Goal: Task Accomplishment & Management: Manage account settings

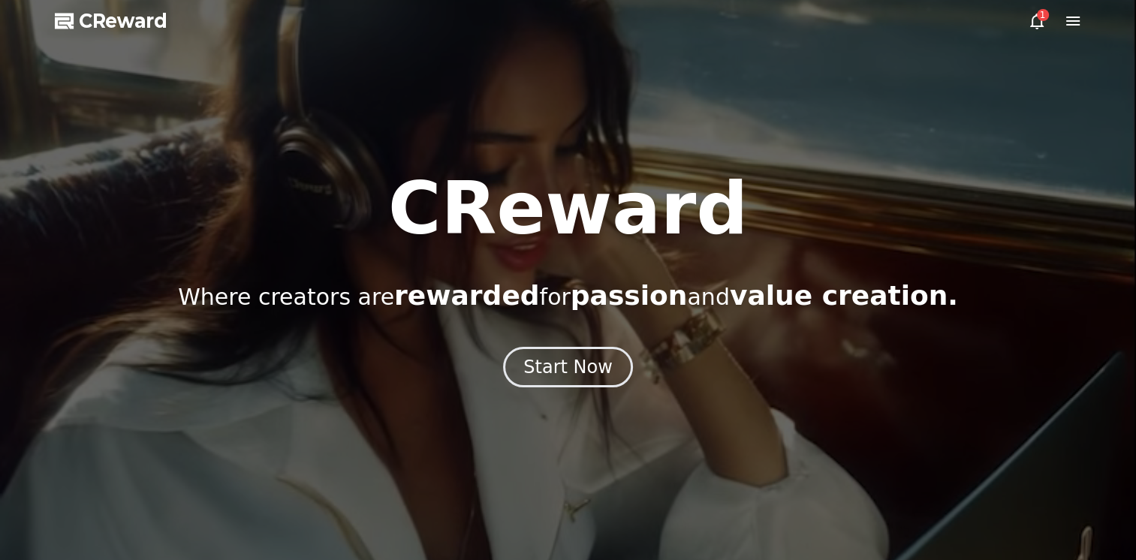
click at [1075, 21] on icon at bounding box center [1073, 21] width 14 height 9
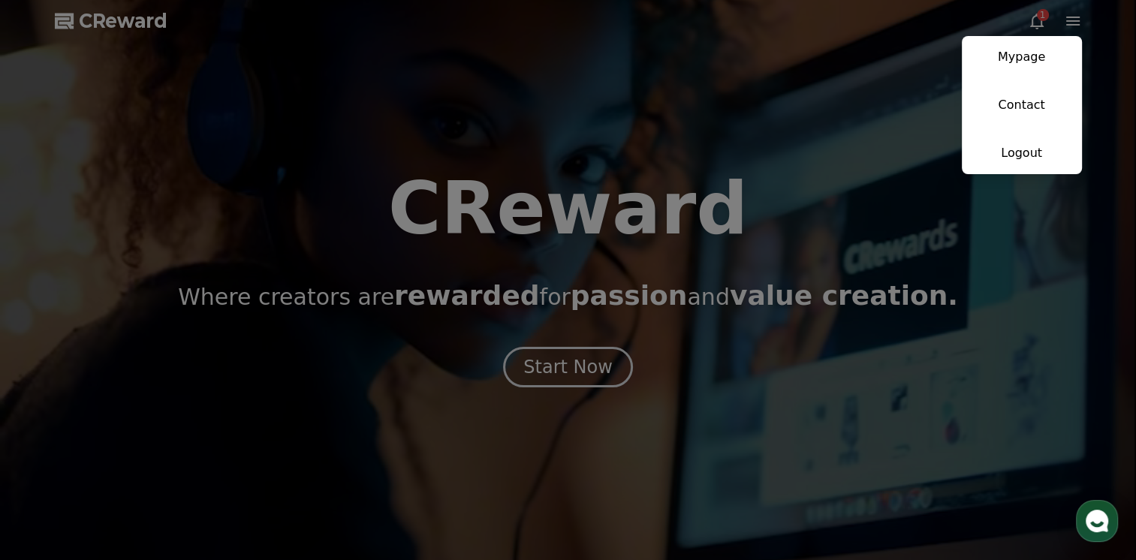
click at [1035, 20] on button "close" at bounding box center [568, 280] width 1136 height 560
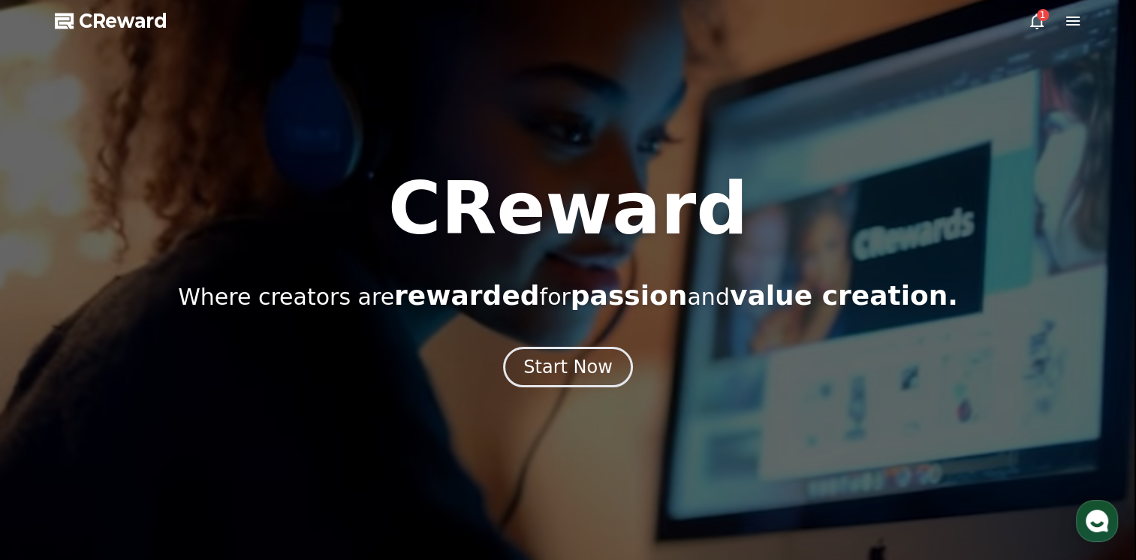
click at [1035, 20] on icon at bounding box center [1037, 21] width 18 height 18
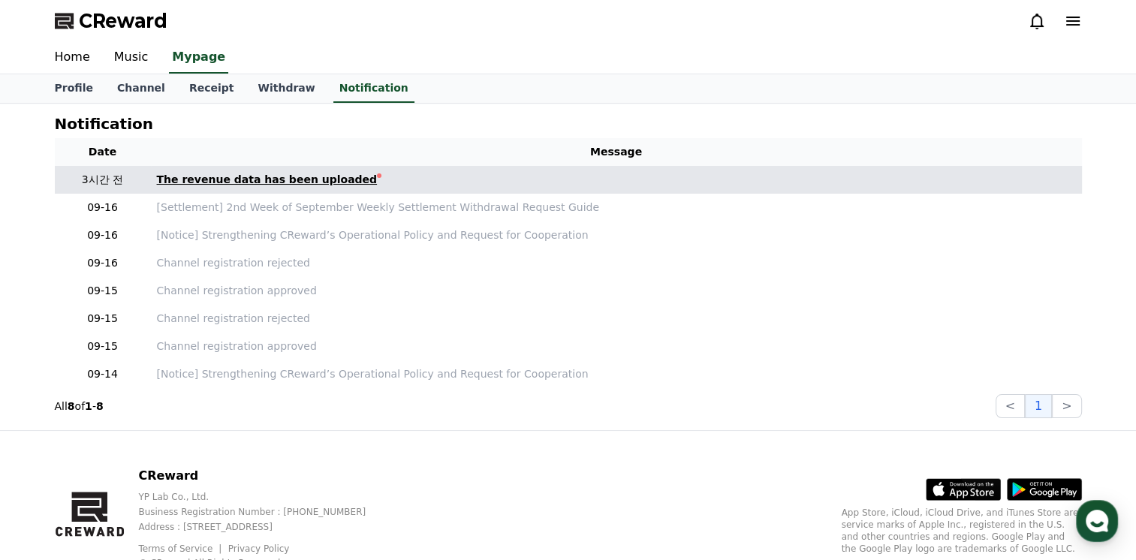
click at [249, 180] on div "The revenue data has been uploaded" at bounding box center [267, 180] width 221 height 16
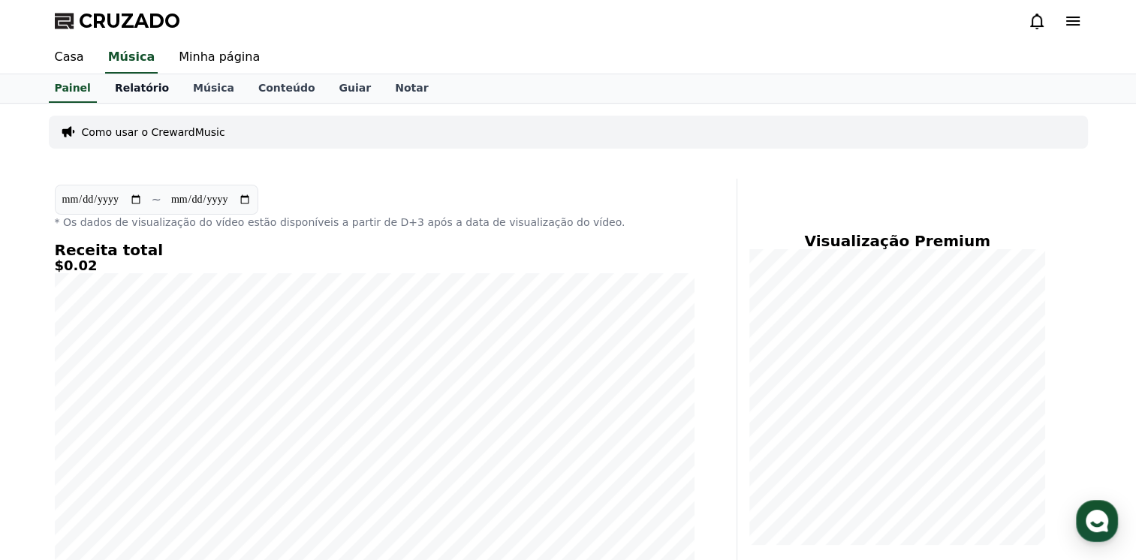
click at [129, 94] on font "Relatório" at bounding box center [142, 88] width 54 height 12
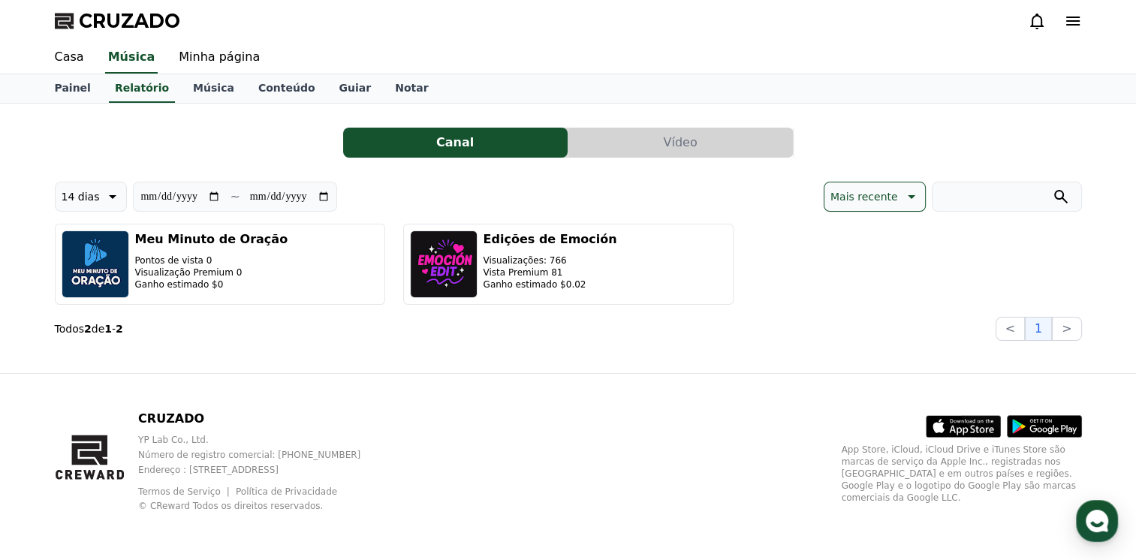
click at [660, 139] on button "Vídeo" at bounding box center [680, 143] width 224 height 30
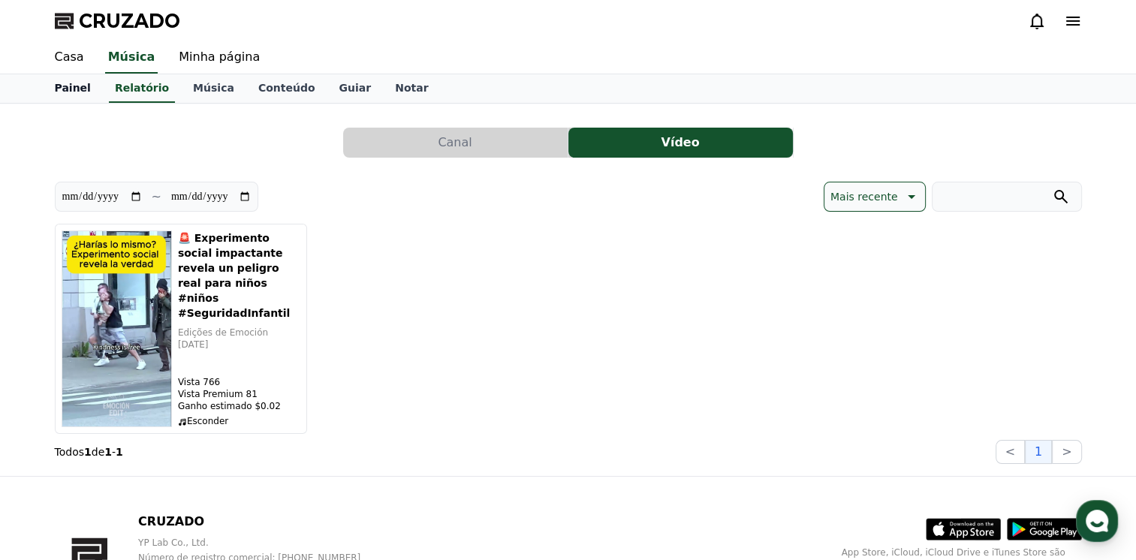
click at [59, 89] on font "Painel" at bounding box center [73, 88] width 36 height 12
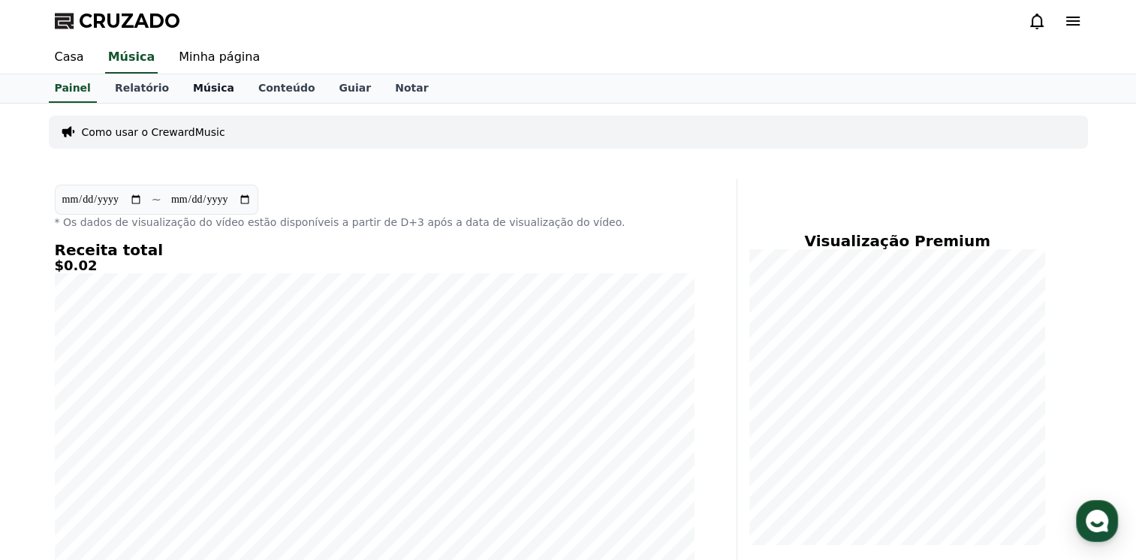
click at [204, 83] on font "Música" at bounding box center [213, 88] width 41 height 12
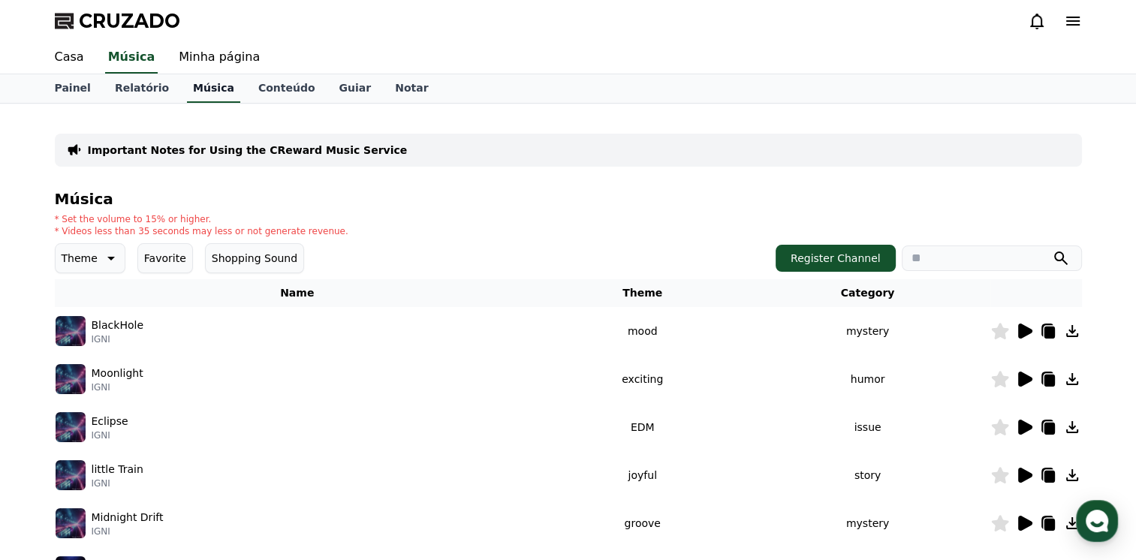
click at [200, 83] on font "Música" at bounding box center [213, 88] width 41 height 12
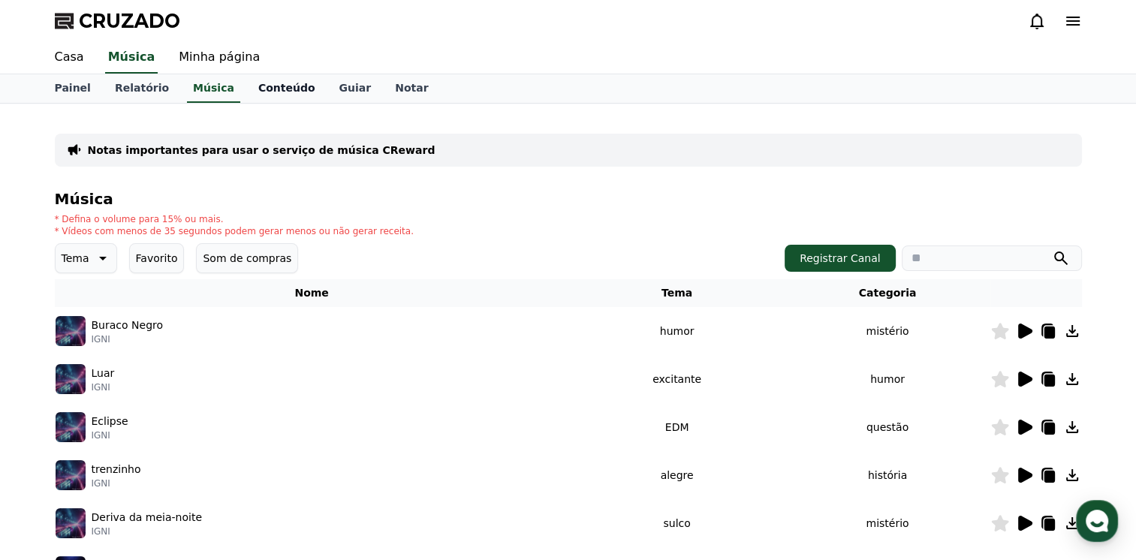
click at [275, 92] on font "Conteúdo" at bounding box center [286, 88] width 57 height 12
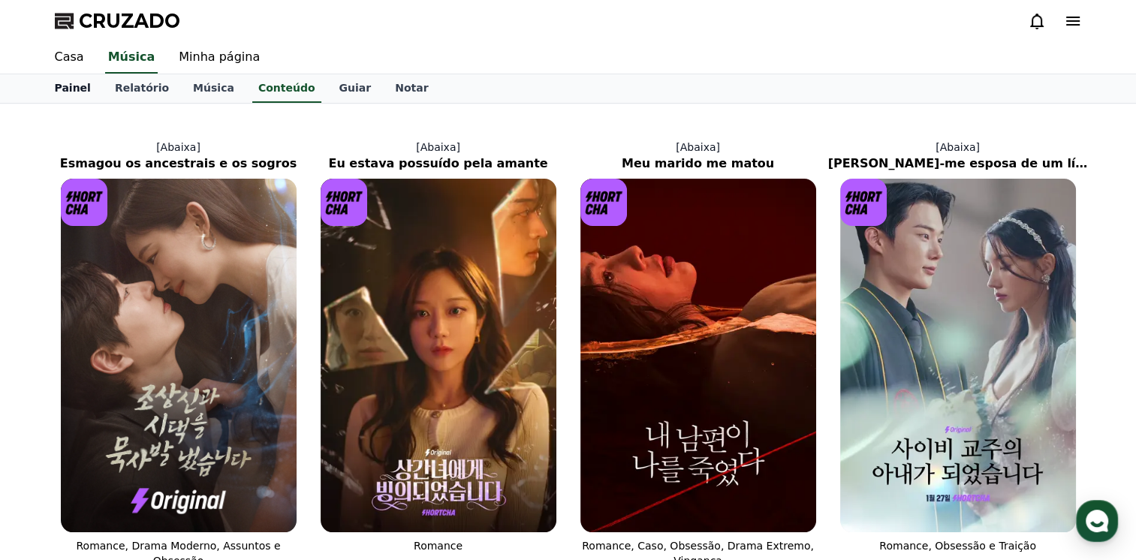
click at [72, 93] on font "Painel" at bounding box center [73, 88] width 36 height 12
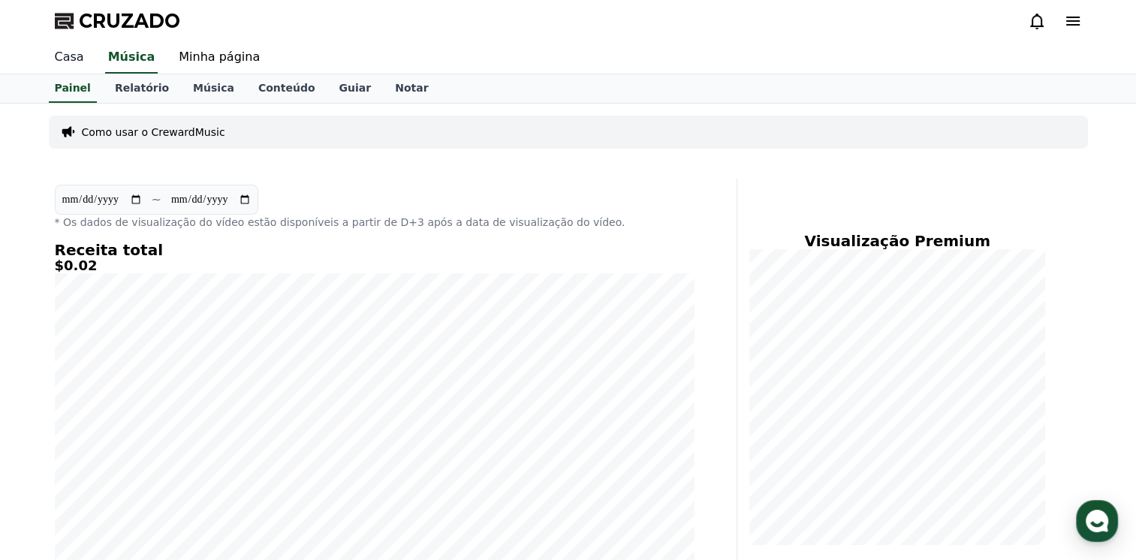
click at [69, 63] on link "Casa" at bounding box center [69, 58] width 53 height 32
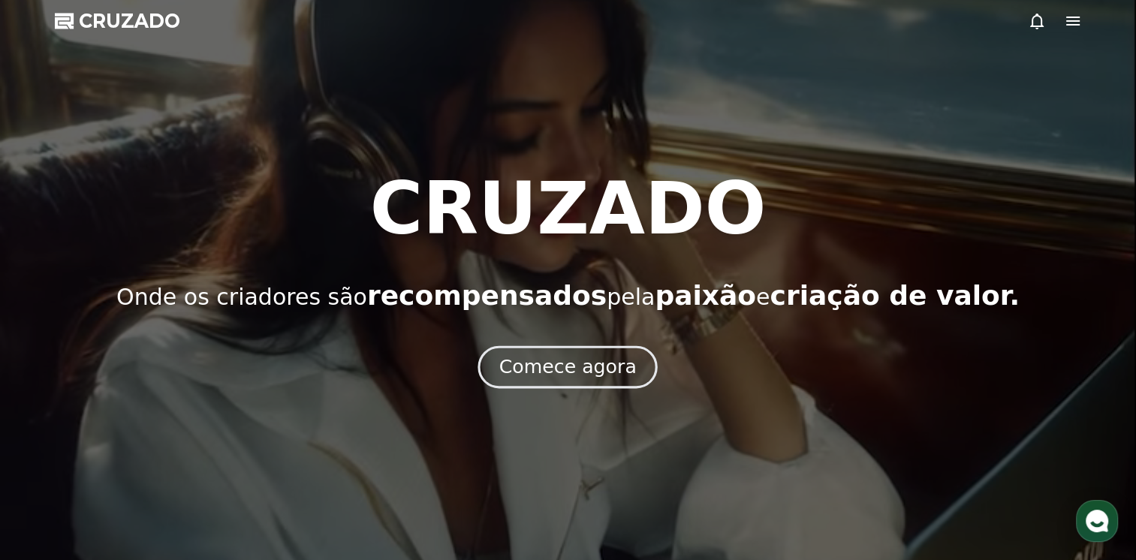
click at [568, 380] on button "Comece agora" at bounding box center [568, 367] width 180 height 43
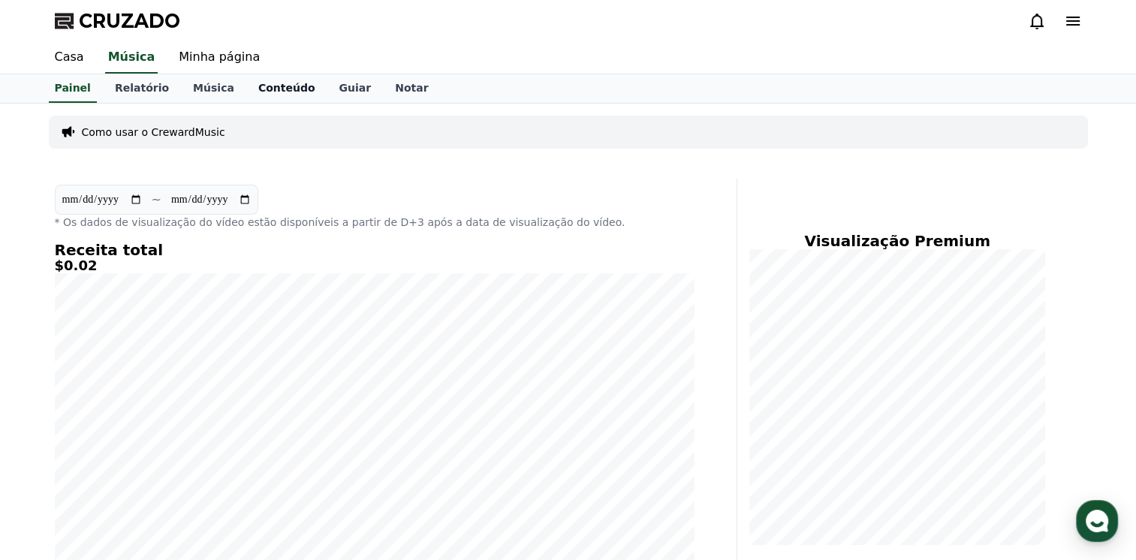
click at [263, 93] on font "Conteúdo" at bounding box center [286, 88] width 57 height 12
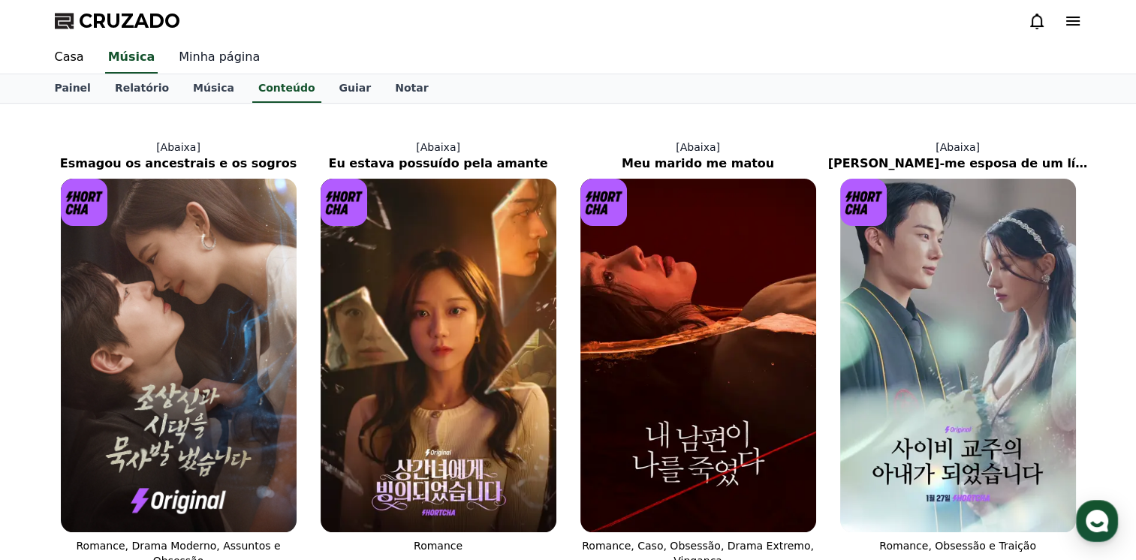
click at [182, 62] on link "Minha página" at bounding box center [219, 58] width 105 height 32
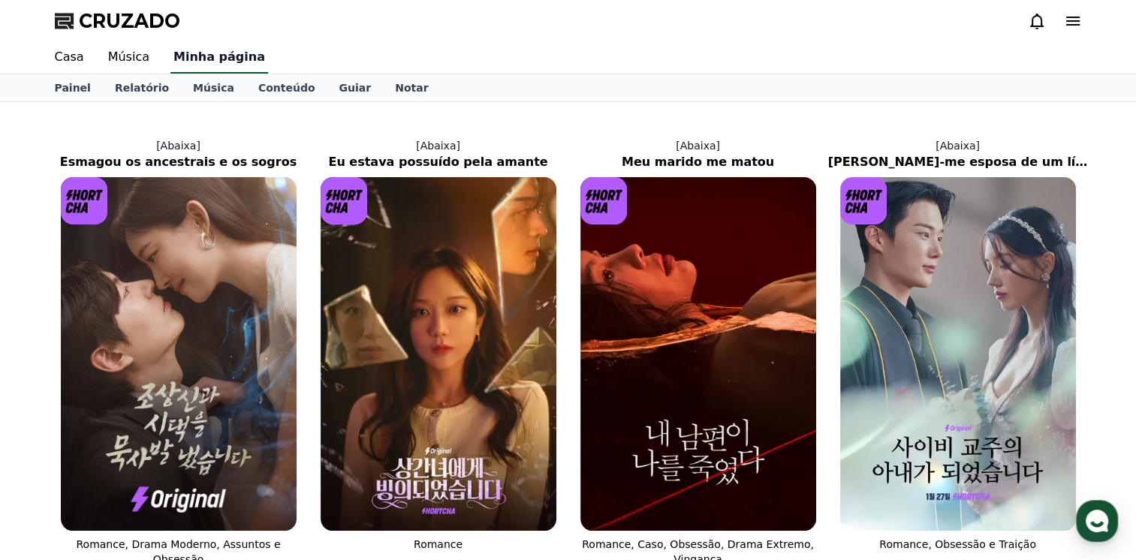
select select "**********"
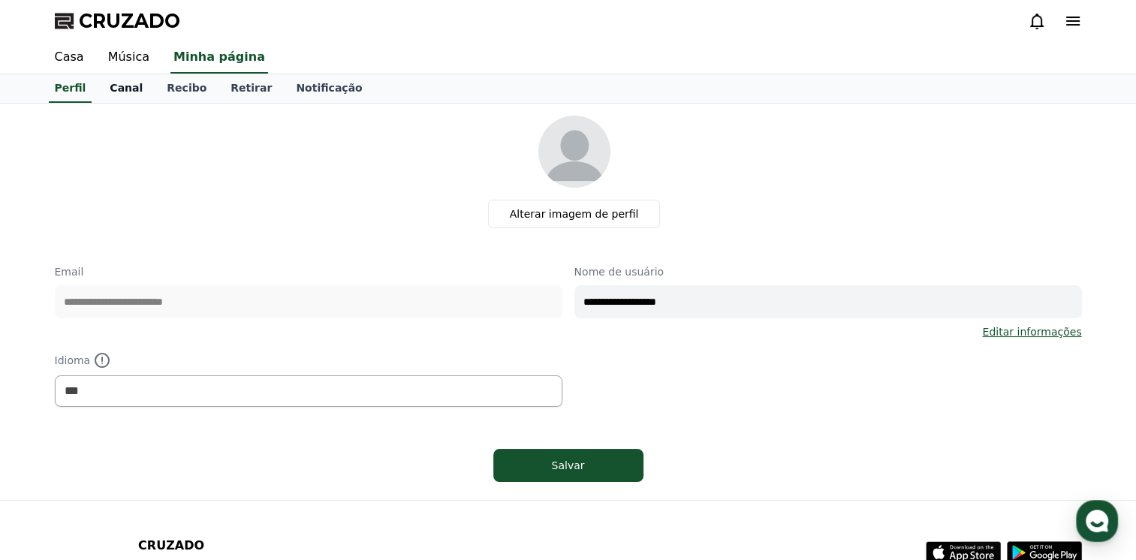
click at [115, 94] on font "Canal" at bounding box center [126, 88] width 33 height 12
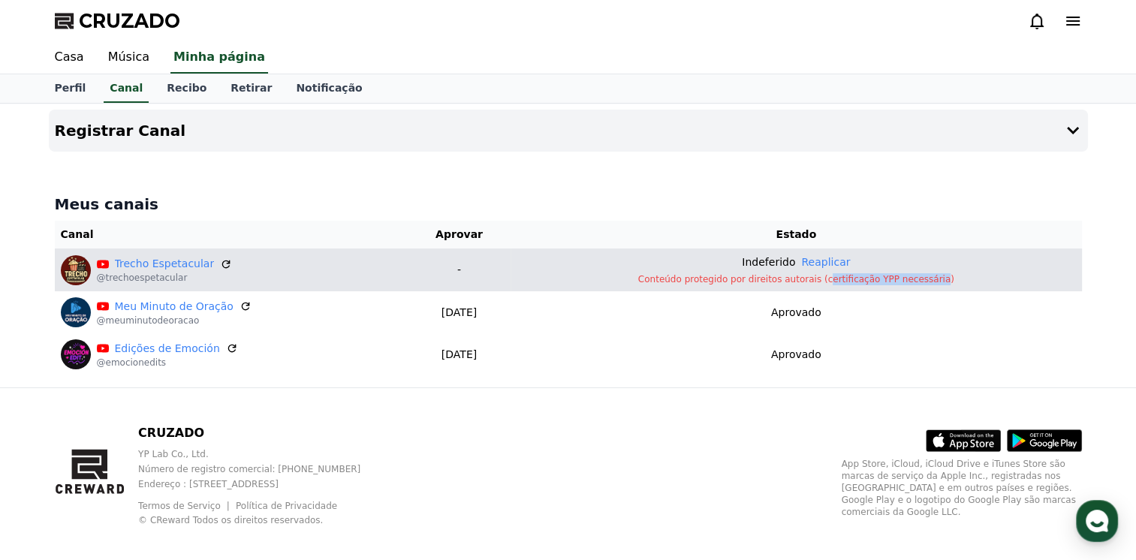
drag, startPoint x: 842, startPoint y: 282, endPoint x: 944, endPoint y: 282, distance: 101.4
click at [944, 282] on p "Conteúdo protegido por direitos autorais (certificação YPP necessária)" at bounding box center [796, 279] width 559 height 12
click at [945, 284] on p "Conteúdo protegido por direitos autorais (certificação YPP necessária)" at bounding box center [796, 279] width 559 height 12
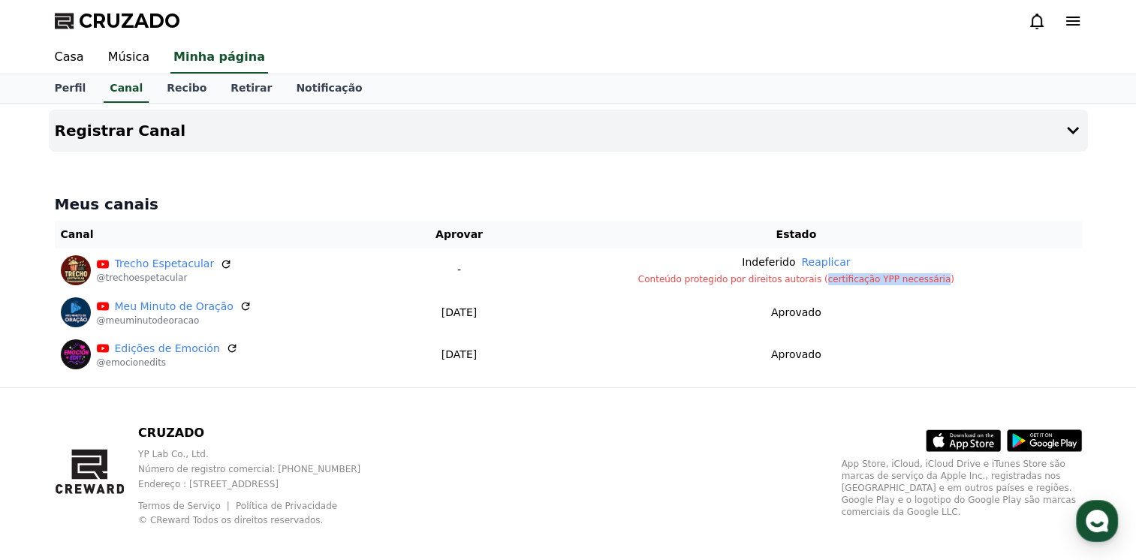
copy p "certificação YPP necessária"
click at [296, 87] on font "Notificação" at bounding box center [329, 88] width 66 height 12
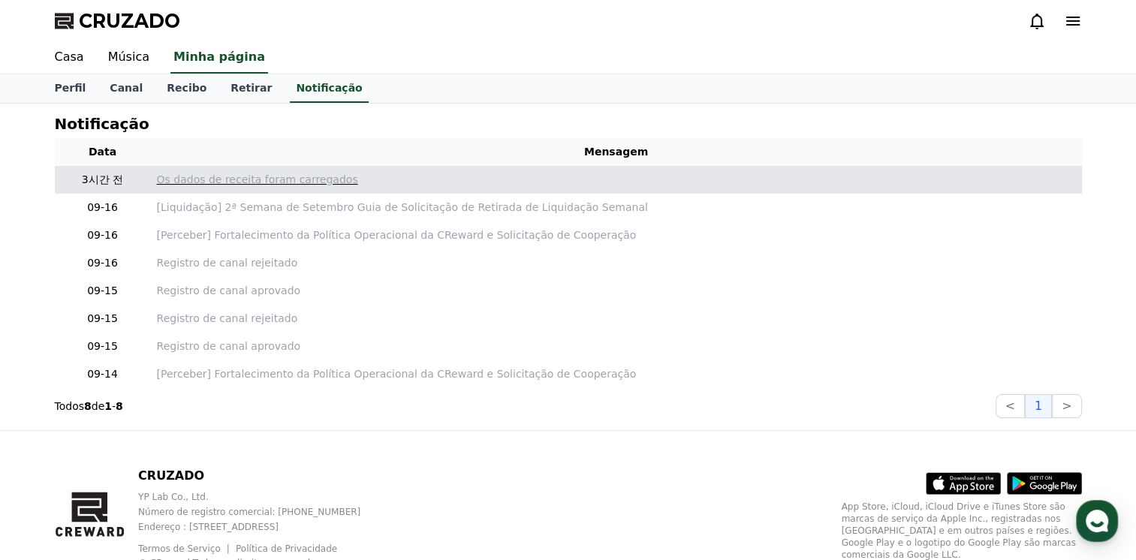
click at [270, 179] on p "Os dados de receita foram carregados" at bounding box center [616, 180] width 919 height 16
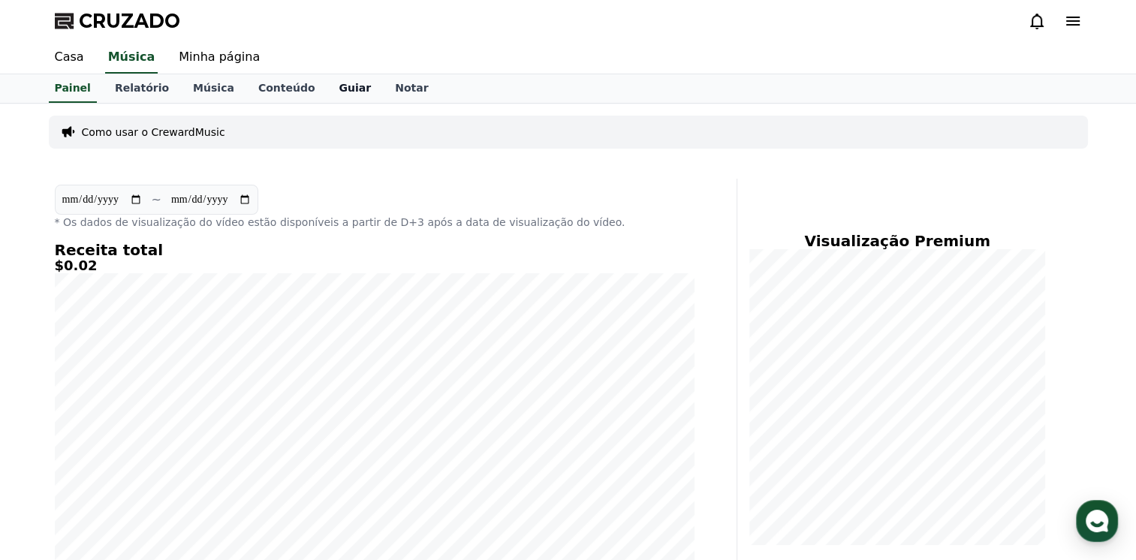
click at [339, 92] on font "Guiar" at bounding box center [355, 88] width 32 height 12
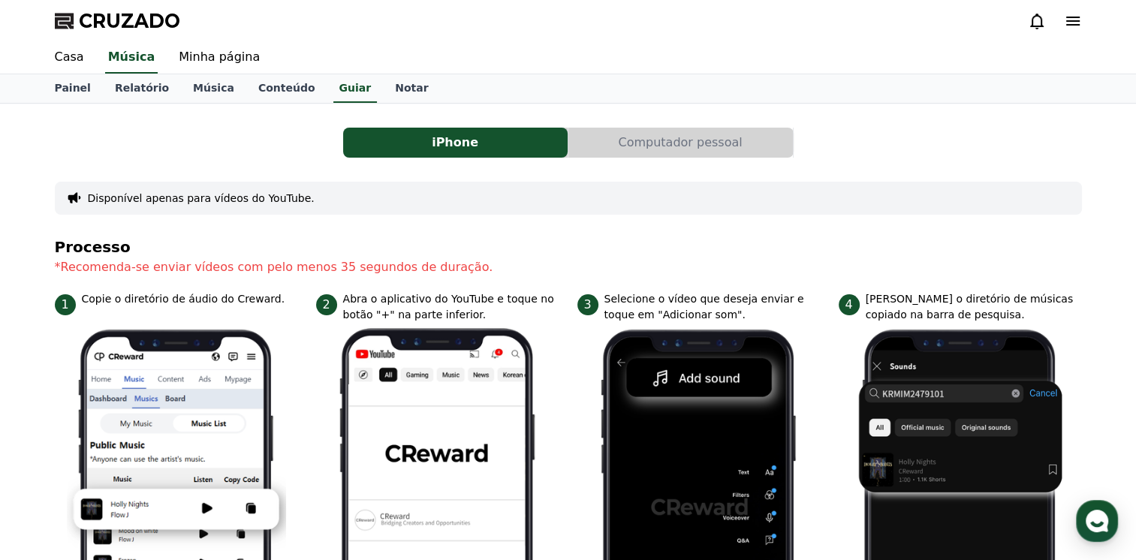
click at [656, 141] on button "Computador pessoal" at bounding box center [680, 143] width 224 height 30
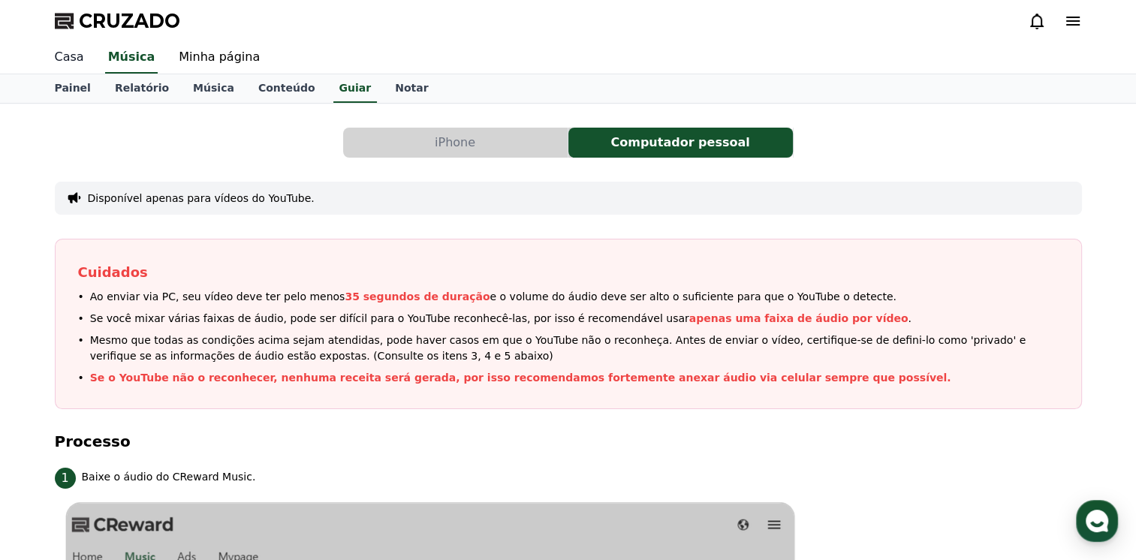
click at [68, 62] on link "Casa" at bounding box center [69, 58] width 53 height 32
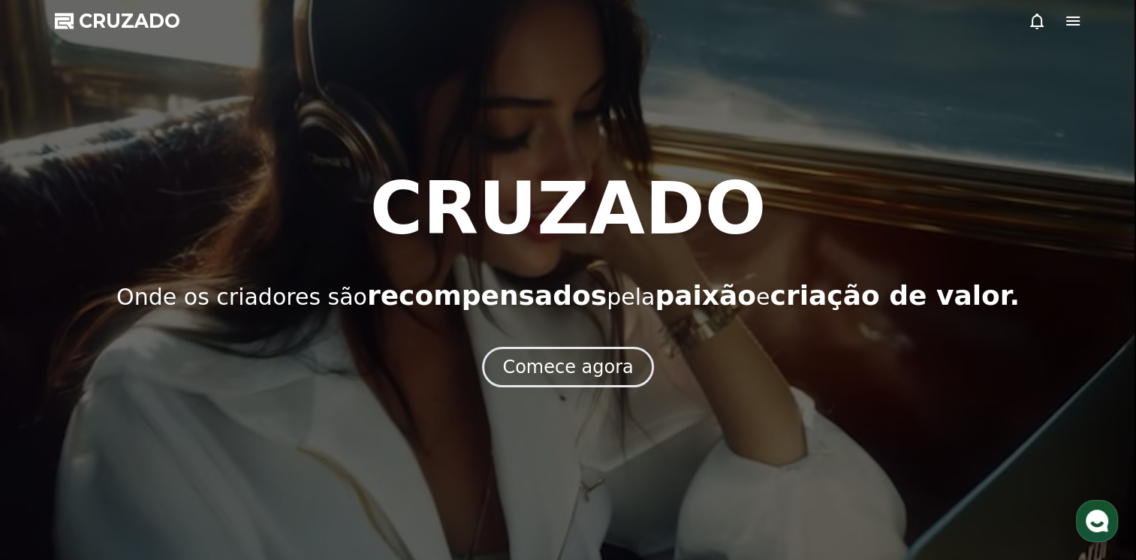
click at [1038, 123] on div at bounding box center [568, 280] width 1136 height 560
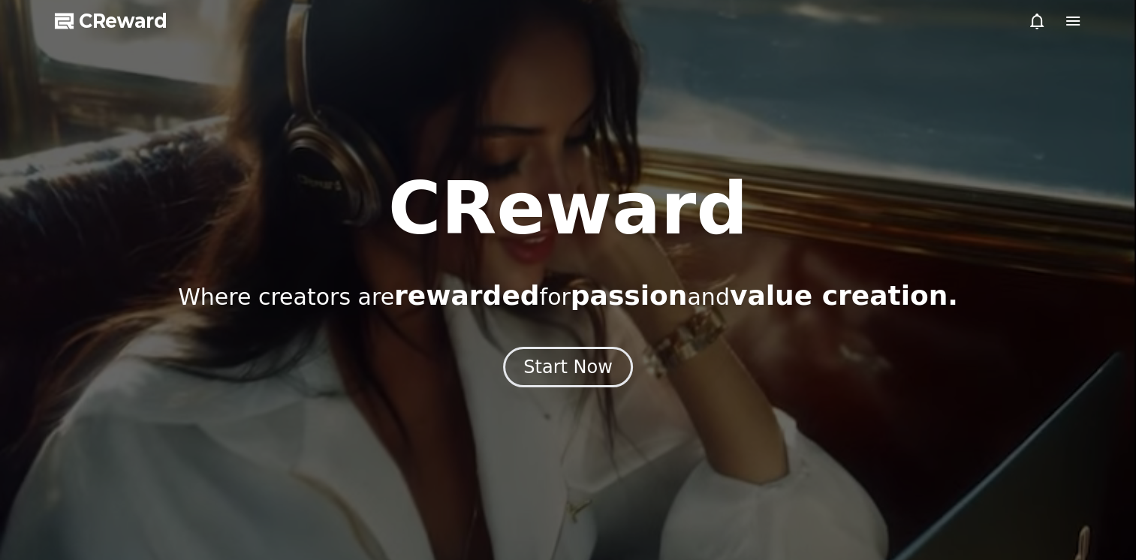
click at [1068, 19] on icon at bounding box center [1073, 21] width 18 height 18
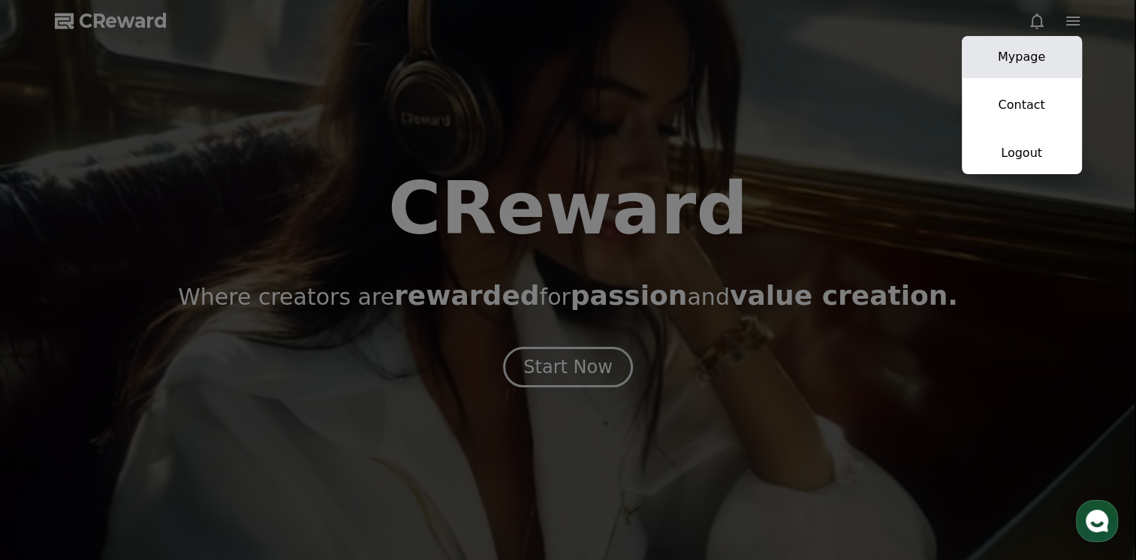
click at [1006, 56] on link "Mypage" at bounding box center [1022, 57] width 120 height 42
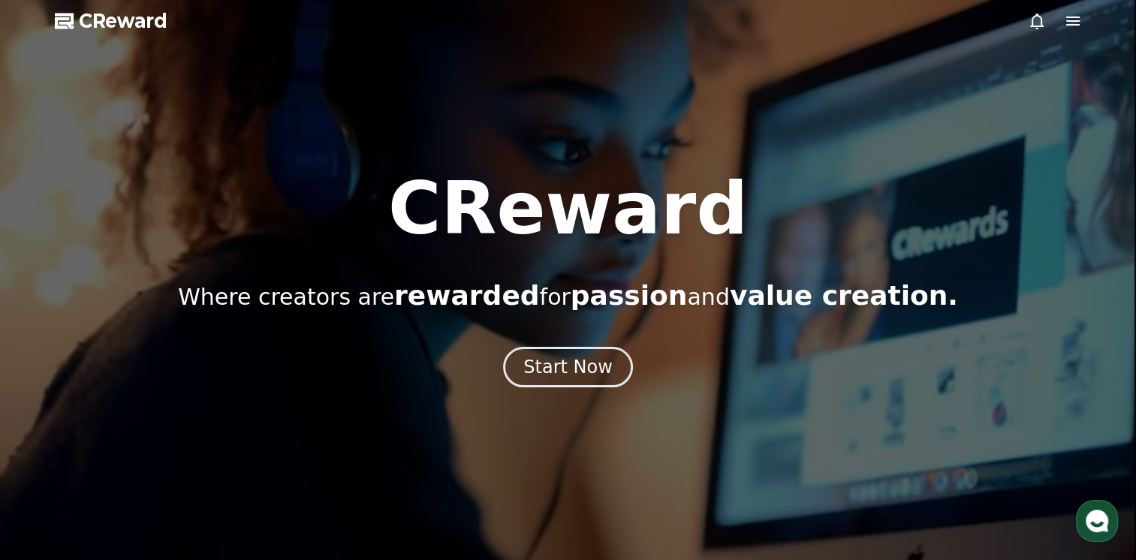
select select "**********"
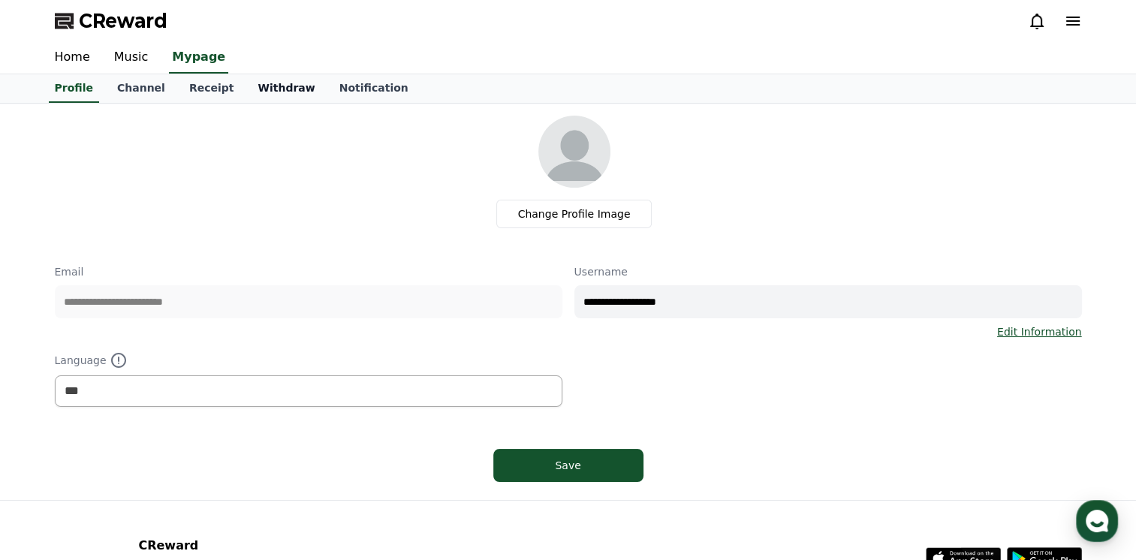
click at [259, 86] on link "Withdraw" at bounding box center [286, 88] width 81 height 29
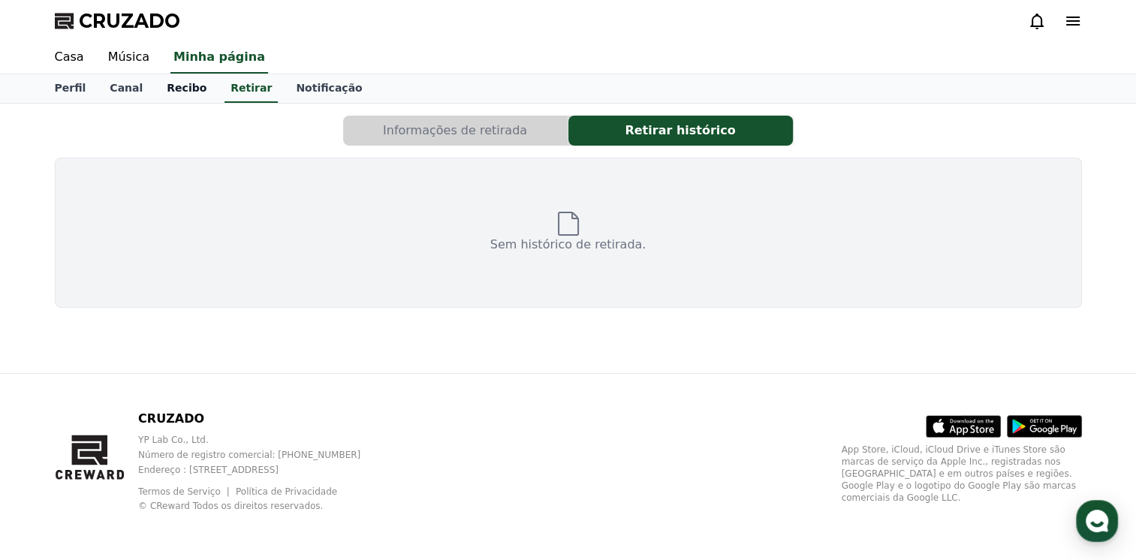
click at [168, 91] on font "Recibo" at bounding box center [187, 88] width 40 height 12
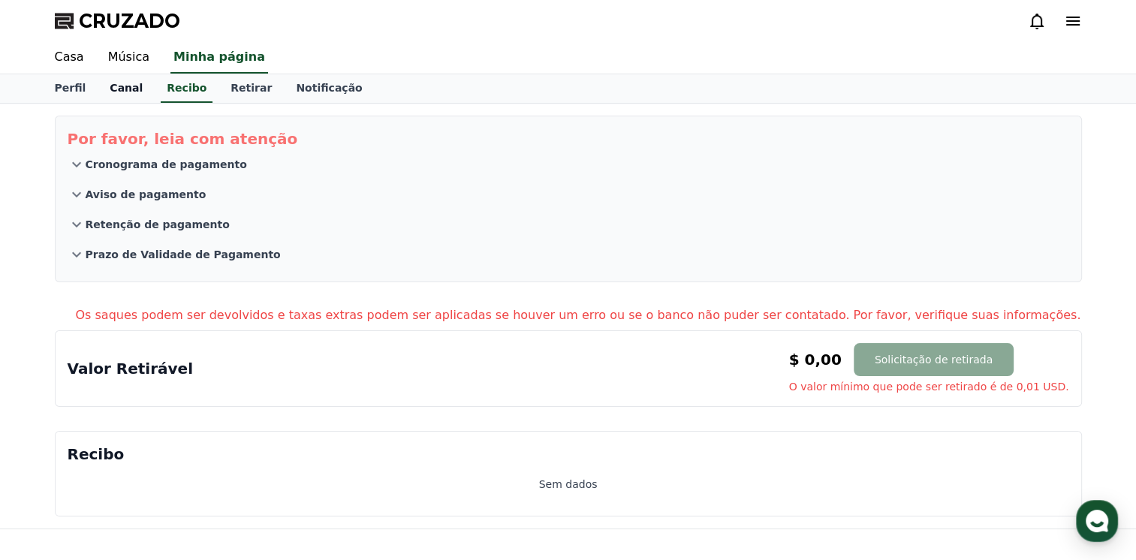
click at [113, 91] on font "Canal" at bounding box center [126, 88] width 33 height 12
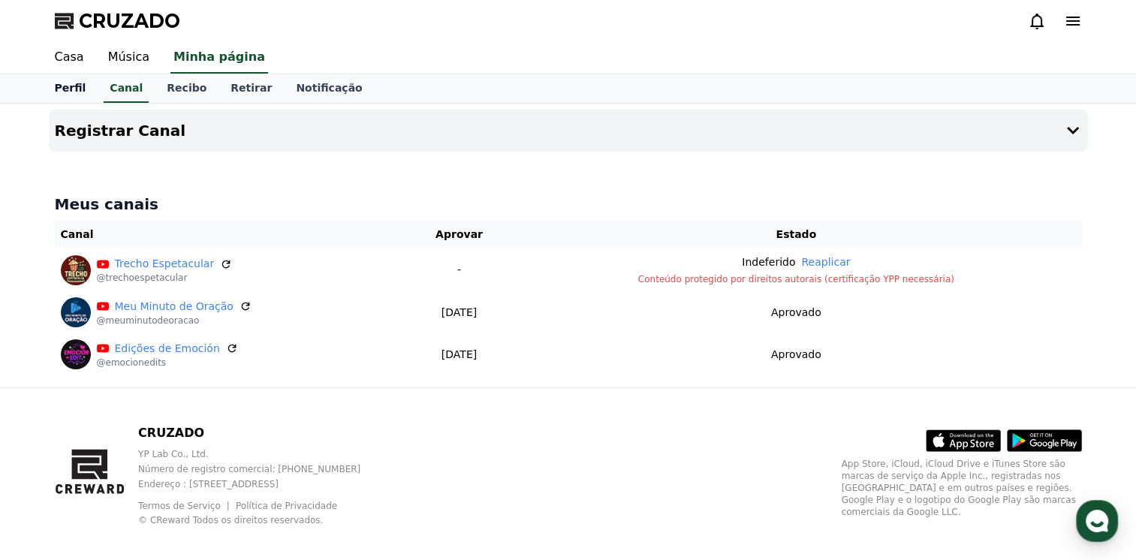
click at [78, 84] on font "Perfil" at bounding box center [71, 88] width 32 height 12
select select "**********"
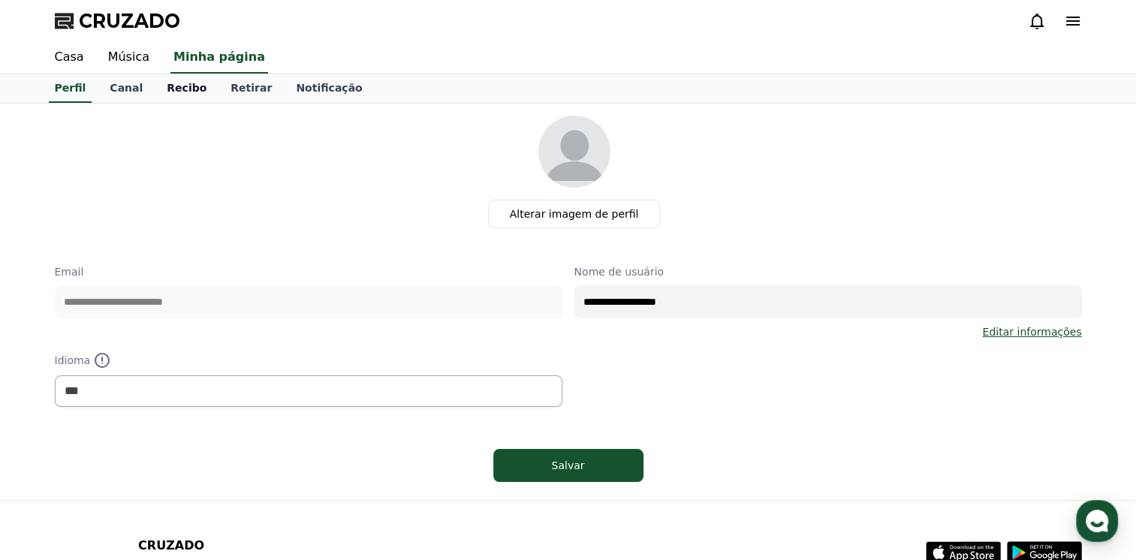
click at [167, 87] on font "Recibo" at bounding box center [187, 88] width 40 height 12
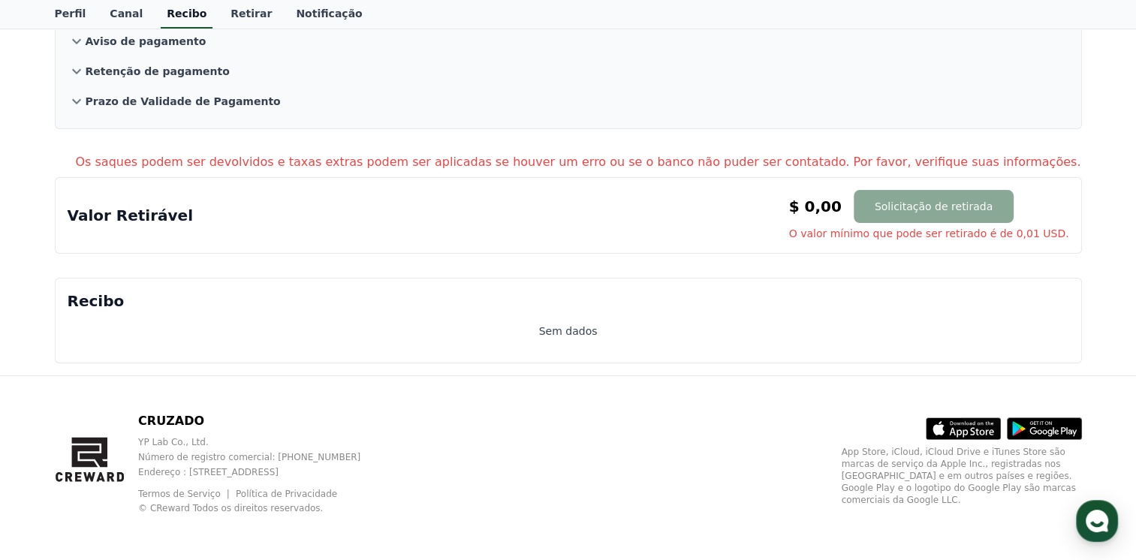
scroll to position [3, 0]
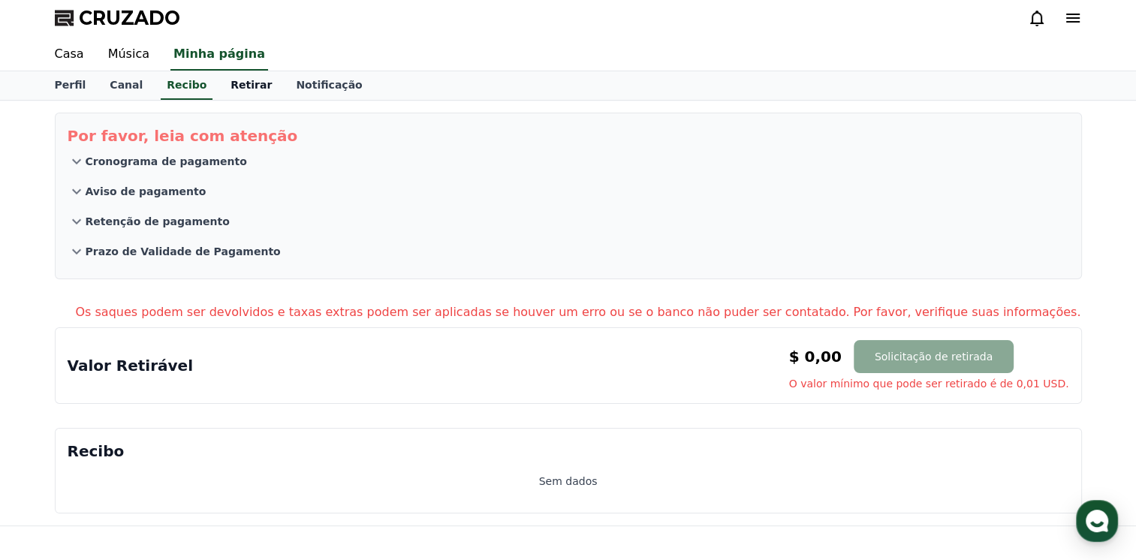
click at [230, 84] on font "Retirar" at bounding box center [250, 85] width 41 height 12
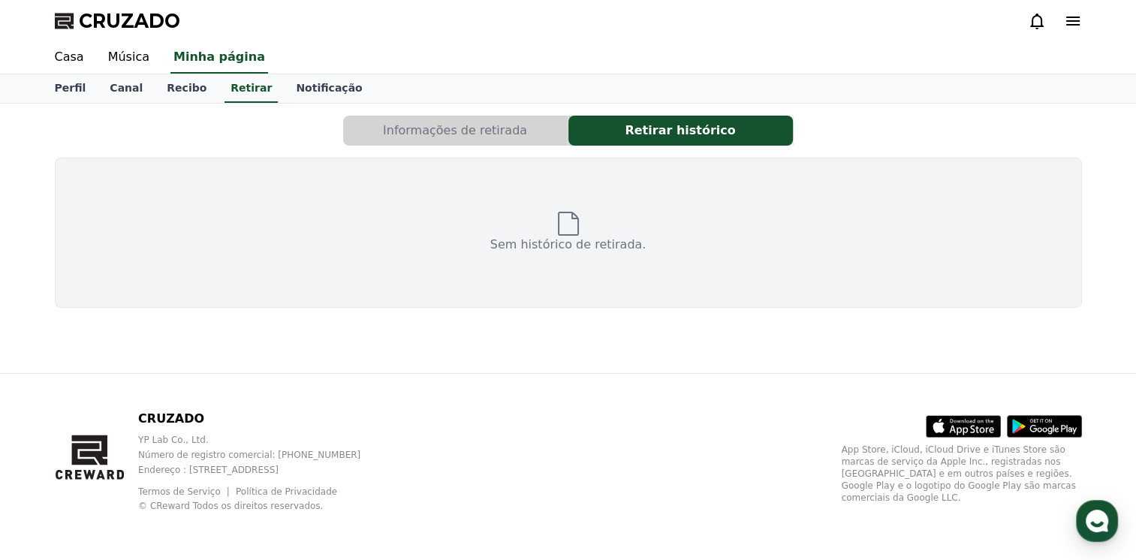
click at [406, 128] on button "Informações de retirada" at bounding box center [455, 131] width 224 height 30
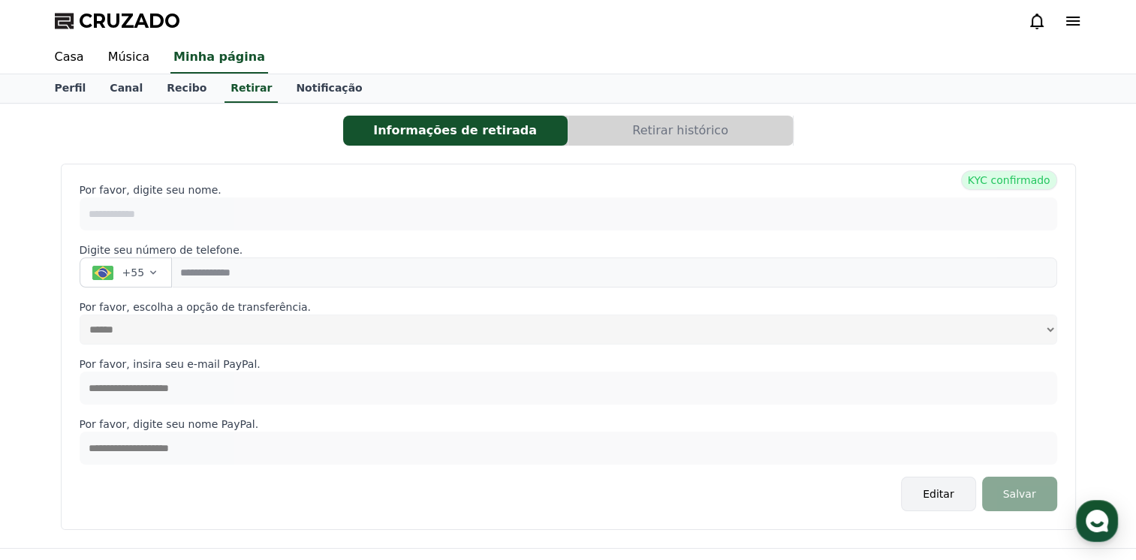
click at [953, 491] on font "Editar" at bounding box center [938, 493] width 31 height 15
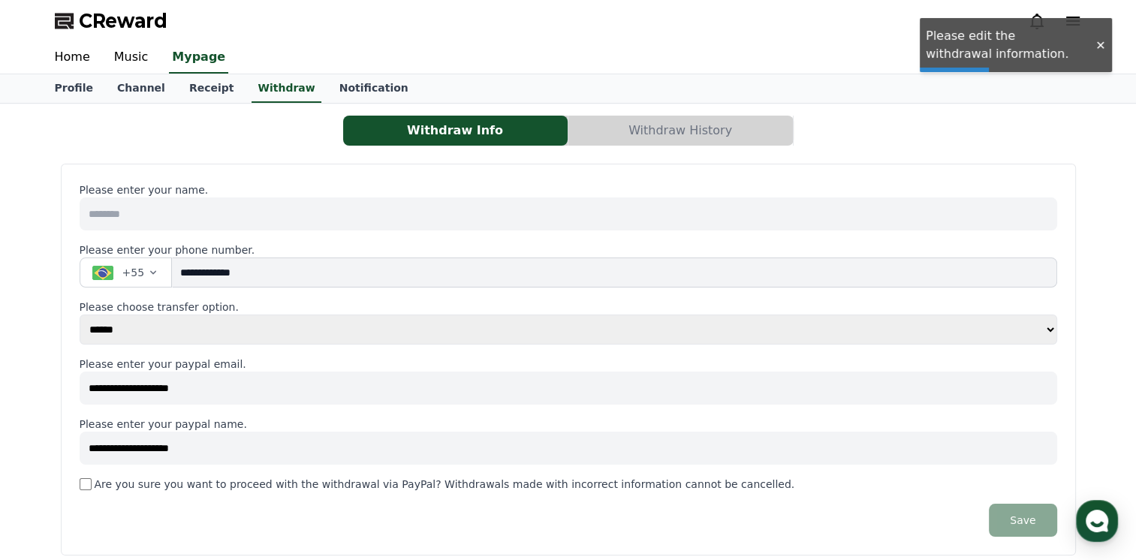
click at [526, 209] on input at bounding box center [569, 213] width 978 height 33
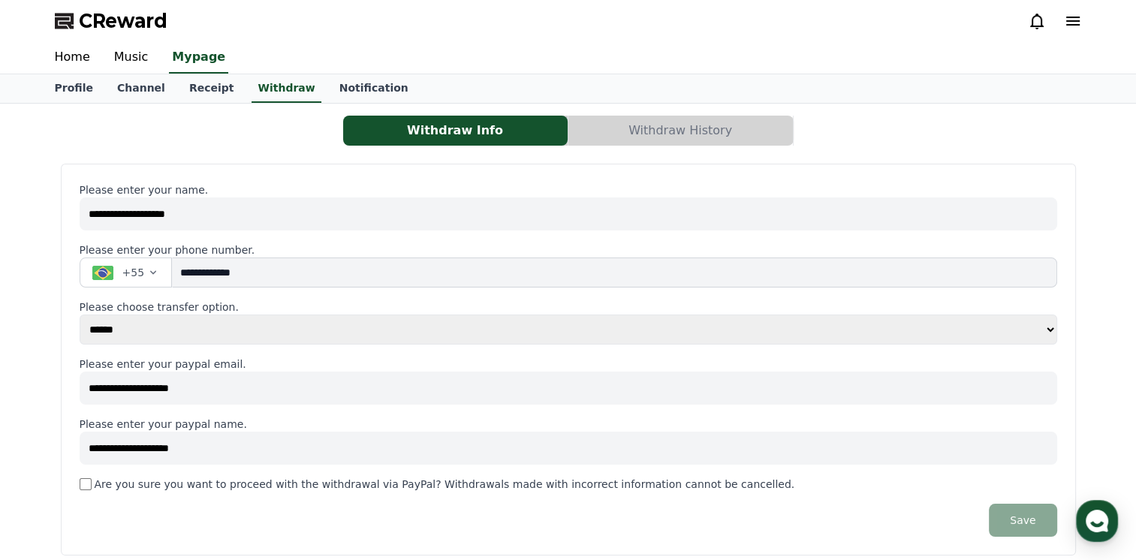
type input "**********"
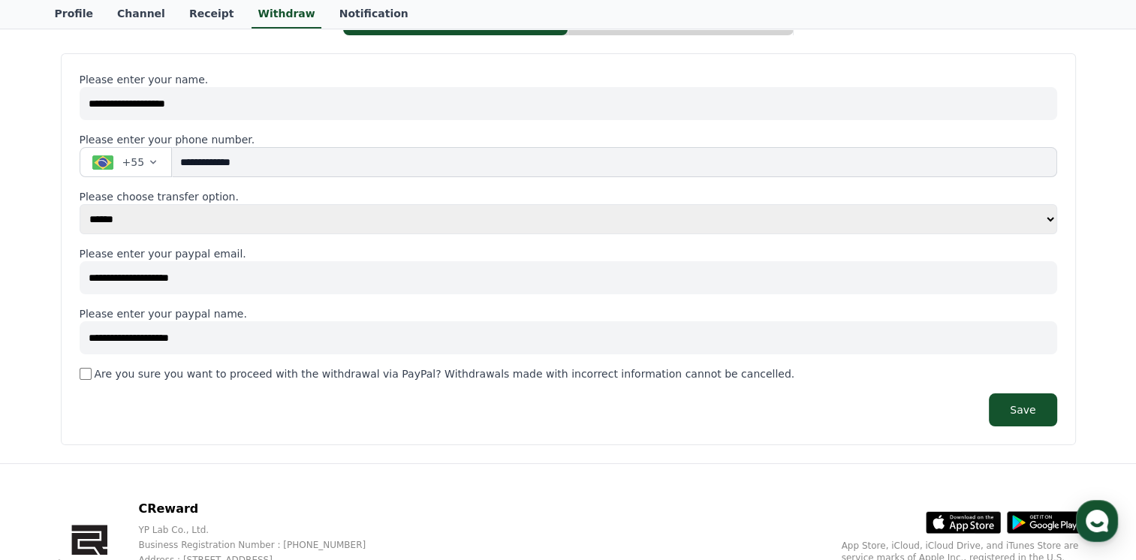
scroll to position [150, 0]
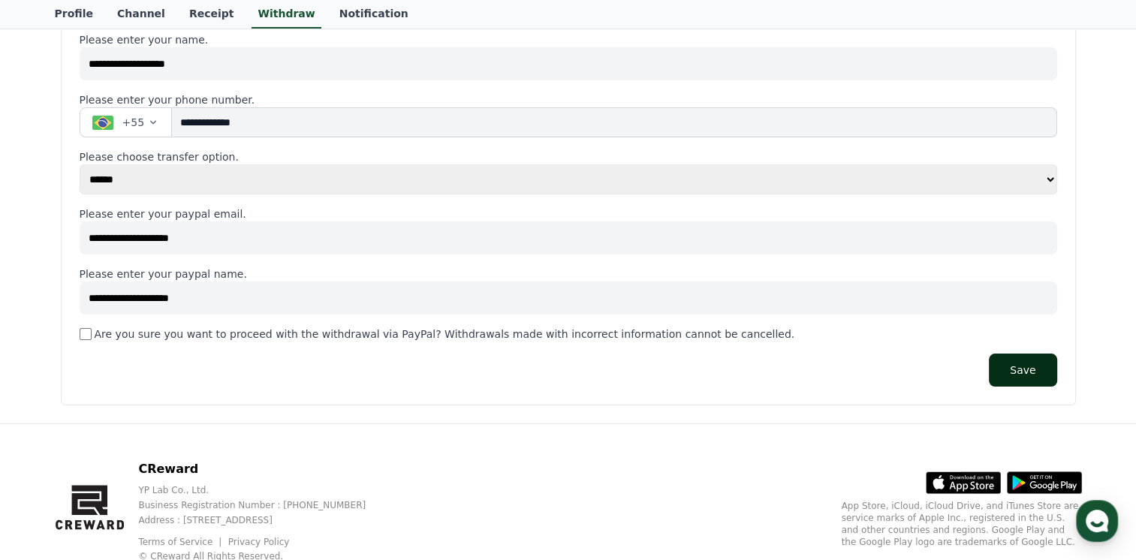
click at [1013, 365] on button "Save" at bounding box center [1023, 370] width 68 height 33
